Goal: Check status: Check status

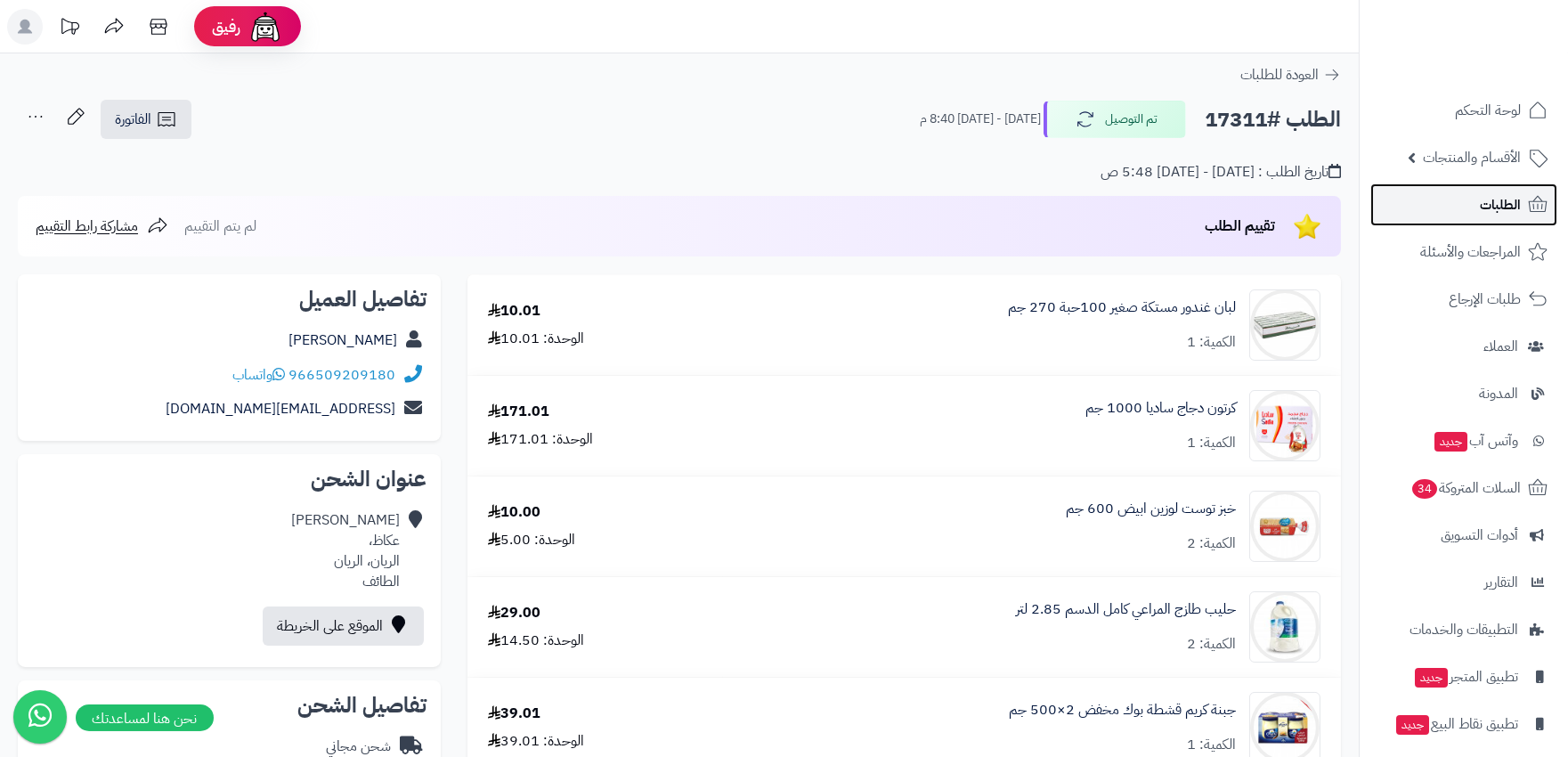
click at [1456, 212] on link "الطلبات" at bounding box center [1464, 204] width 187 height 43
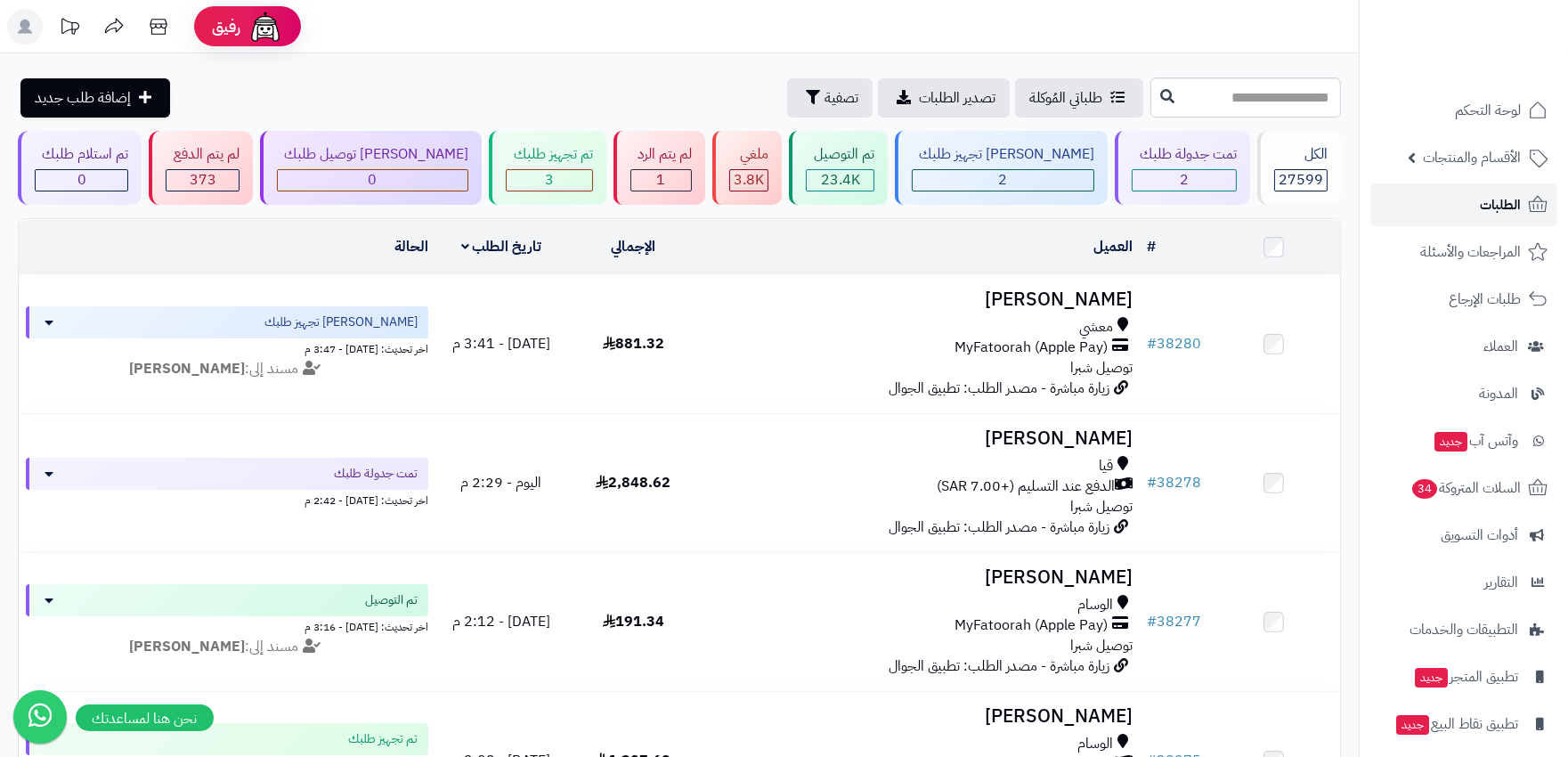
click at [1481, 202] on span "الطلبات" at bounding box center [1499, 204] width 41 height 25
click at [631, 179] on div "1" at bounding box center [661, 181] width 60 height 21
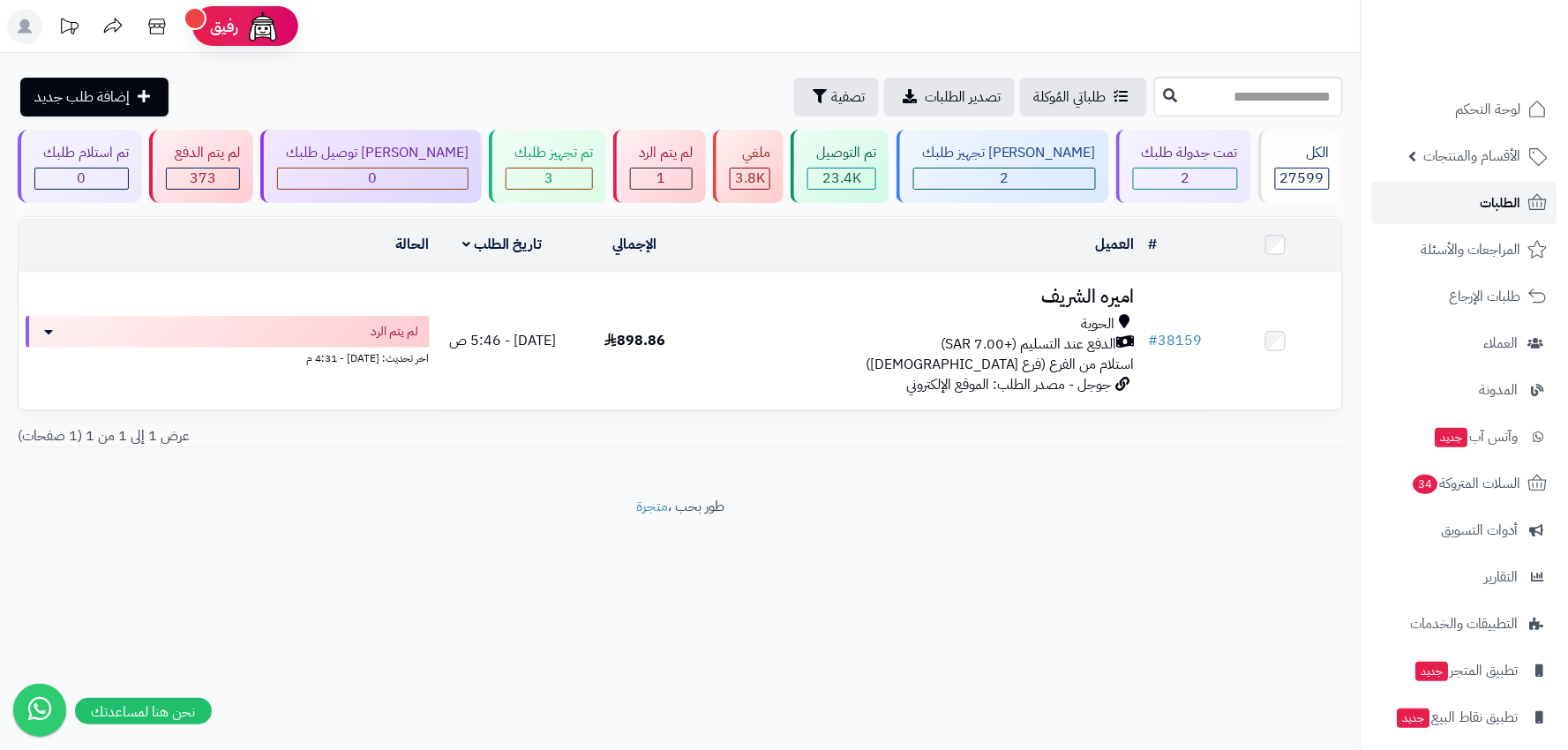
click at [1502, 199] on span "الطلبات" at bounding box center [1500, 202] width 40 height 24
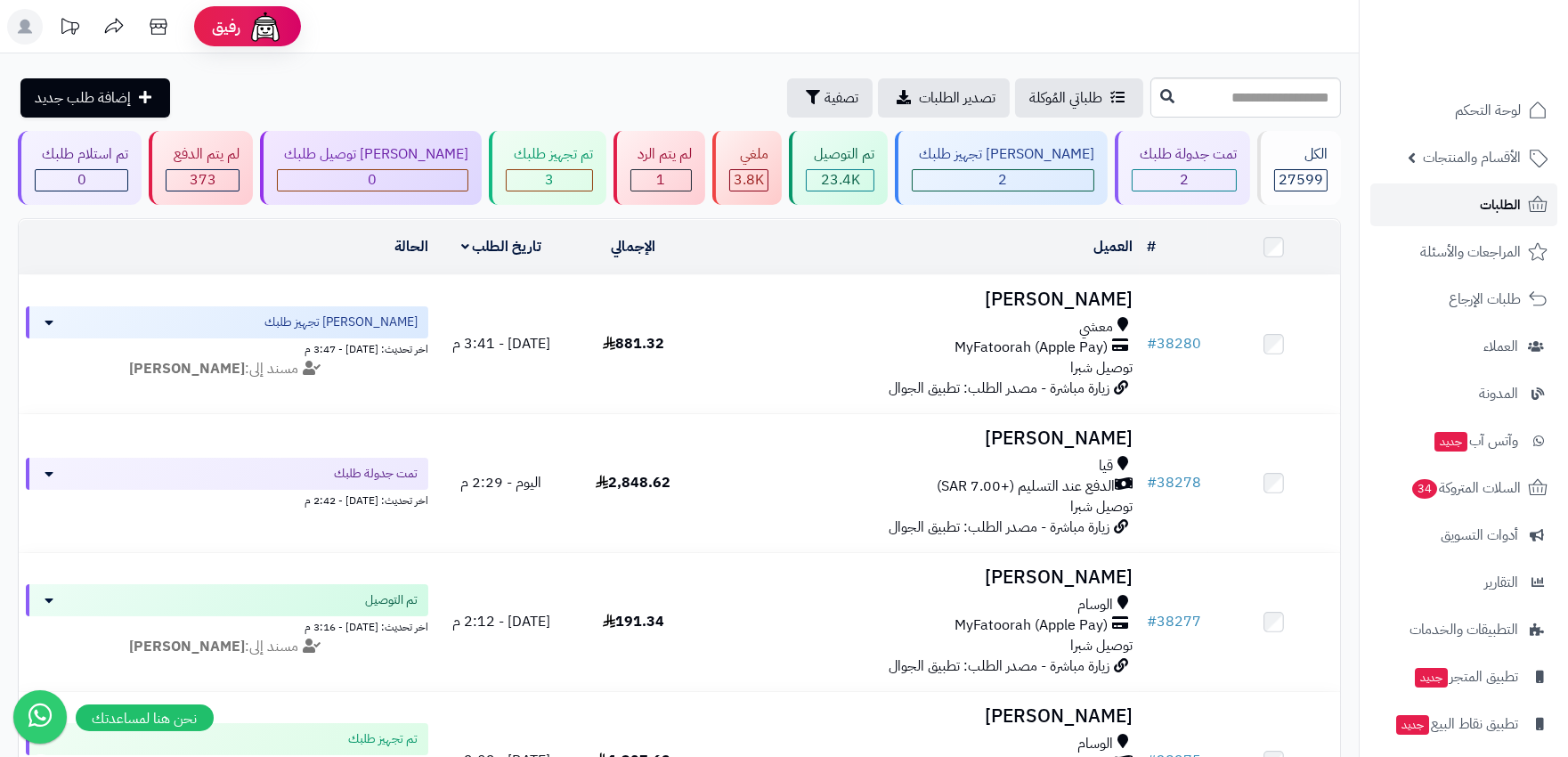
click at [1508, 205] on span "الطلبات" at bounding box center [1499, 204] width 41 height 25
click at [0, 32] on header "رفيق ! الطلبات معالجة مكتمل إرجاع المنتجات العملاء المتواجدون الان 28380 عملاء …" at bounding box center [784, 26] width 1568 height 54
